Goal: Task Accomplishment & Management: Complete application form

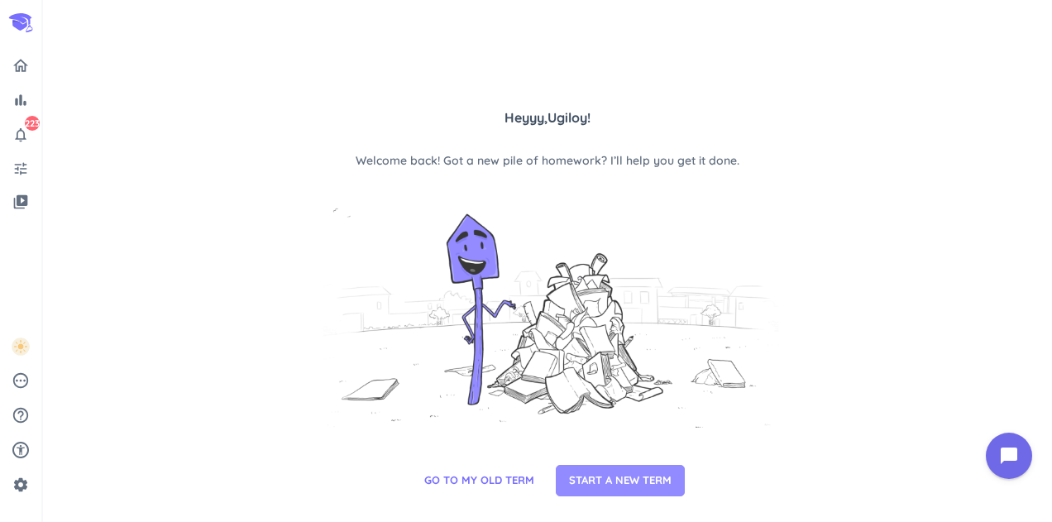
click at [581, 489] on span "START A NEW TERM" at bounding box center [620, 480] width 103 height 17
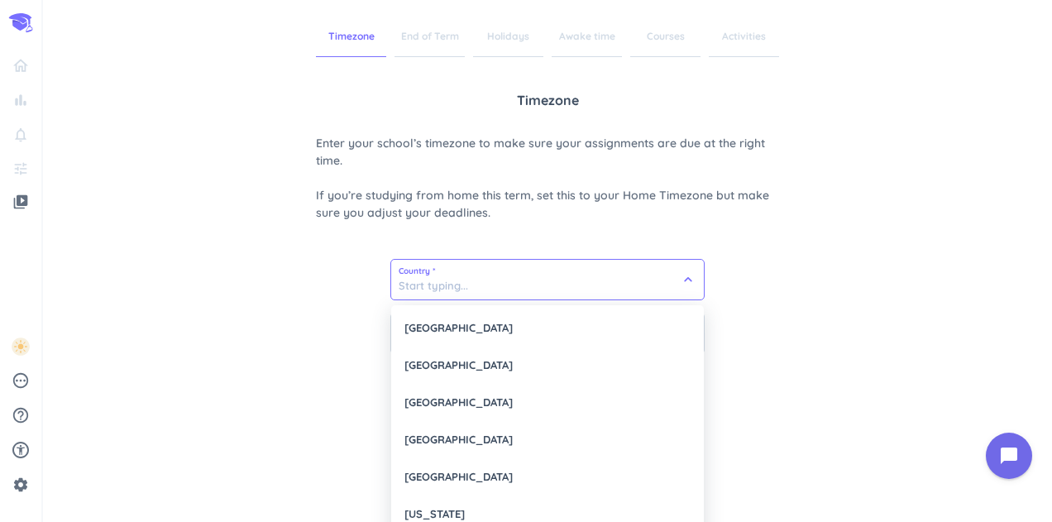
click at [483, 296] on input at bounding box center [547, 280] width 313 height 40
click at [484, 335] on div "[GEOGRAPHIC_DATA]" at bounding box center [547, 327] width 313 height 37
type input "[GEOGRAPHIC_DATA]"
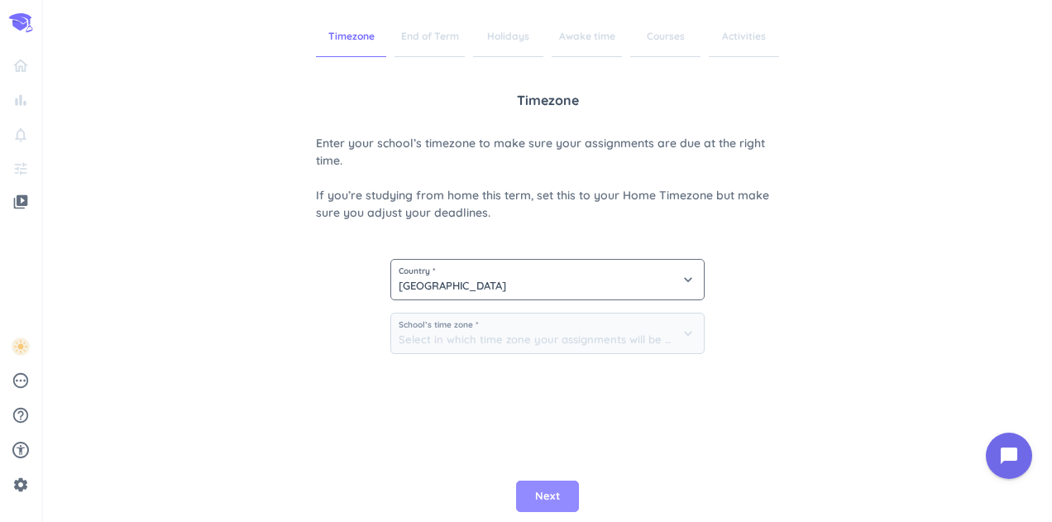
click at [537, 498] on span "Next" at bounding box center [547, 496] width 25 height 17
